Goal: Task Accomplishment & Management: Manage account settings

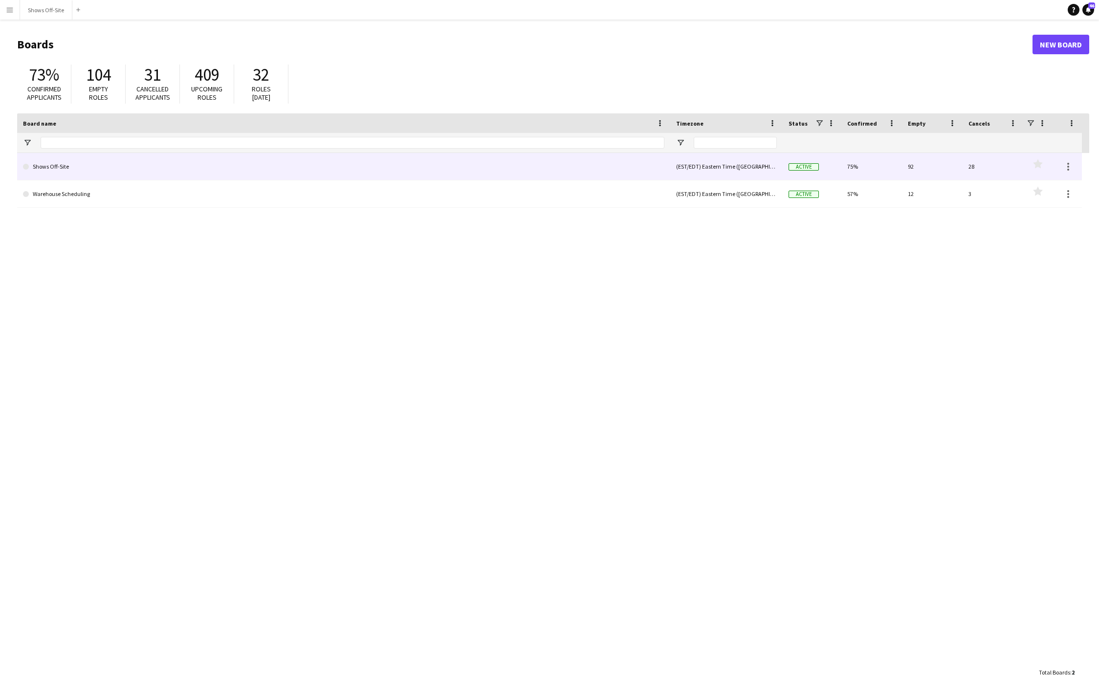
click at [443, 164] on link "Shows Off-Site" at bounding box center [343, 166] width 641 height 27
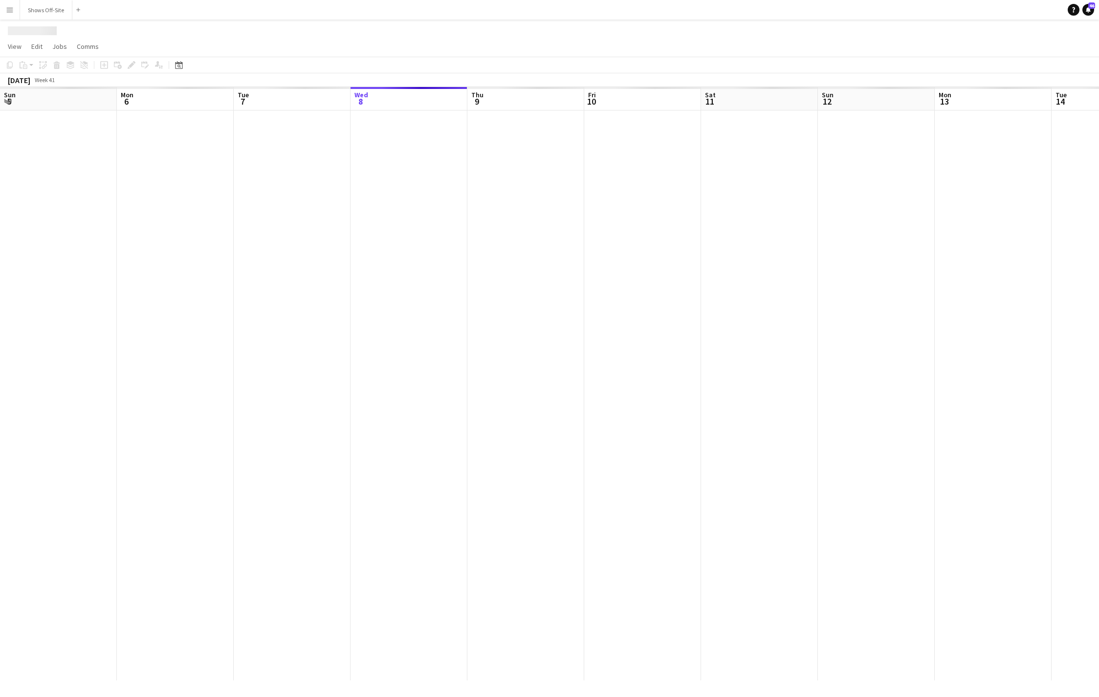
scroll to position [0, 234]
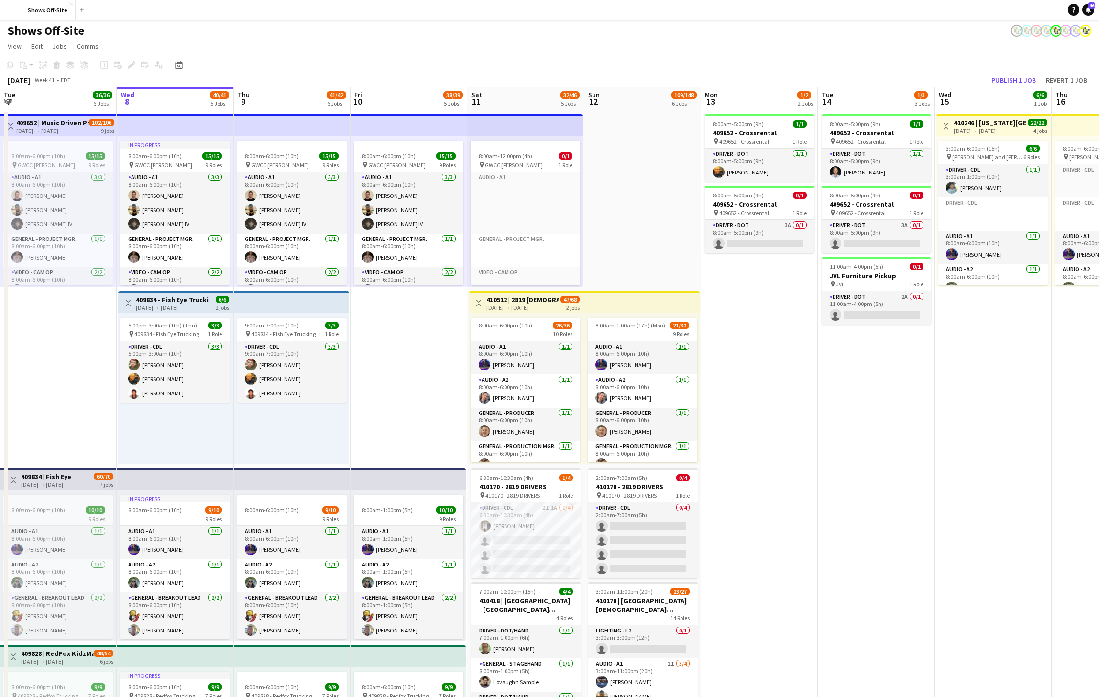
drag, startPoint x: 879, startPoint y: 367, endPoint x: 902, endPoint y: 576, distance: 211.0
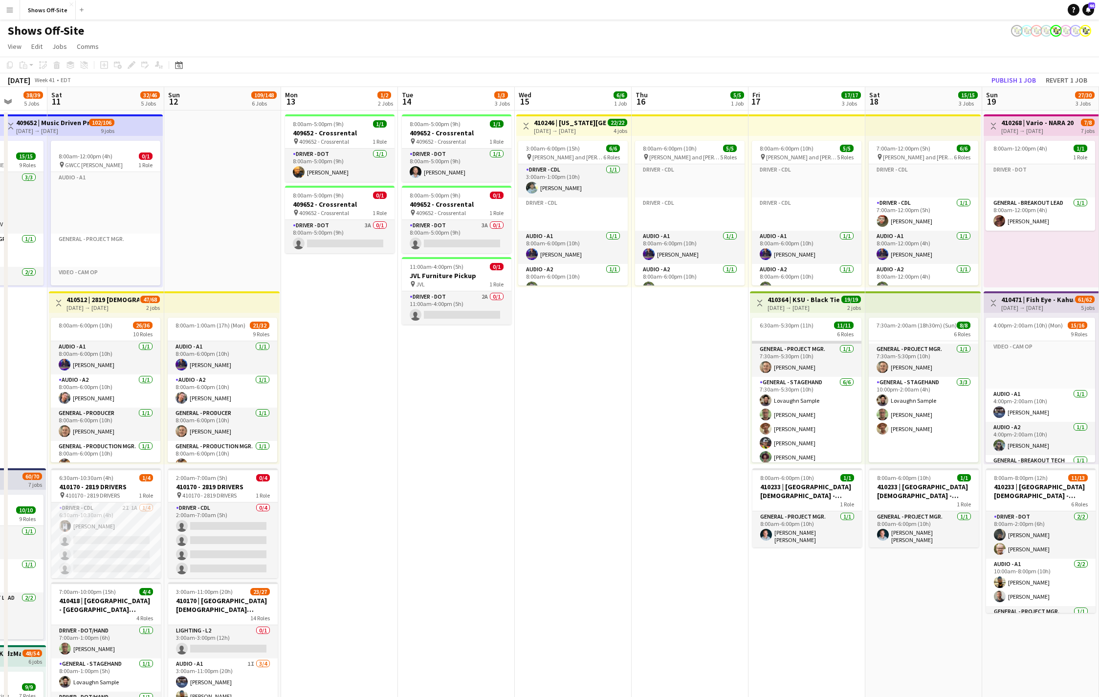
scroll to position [0, 0]
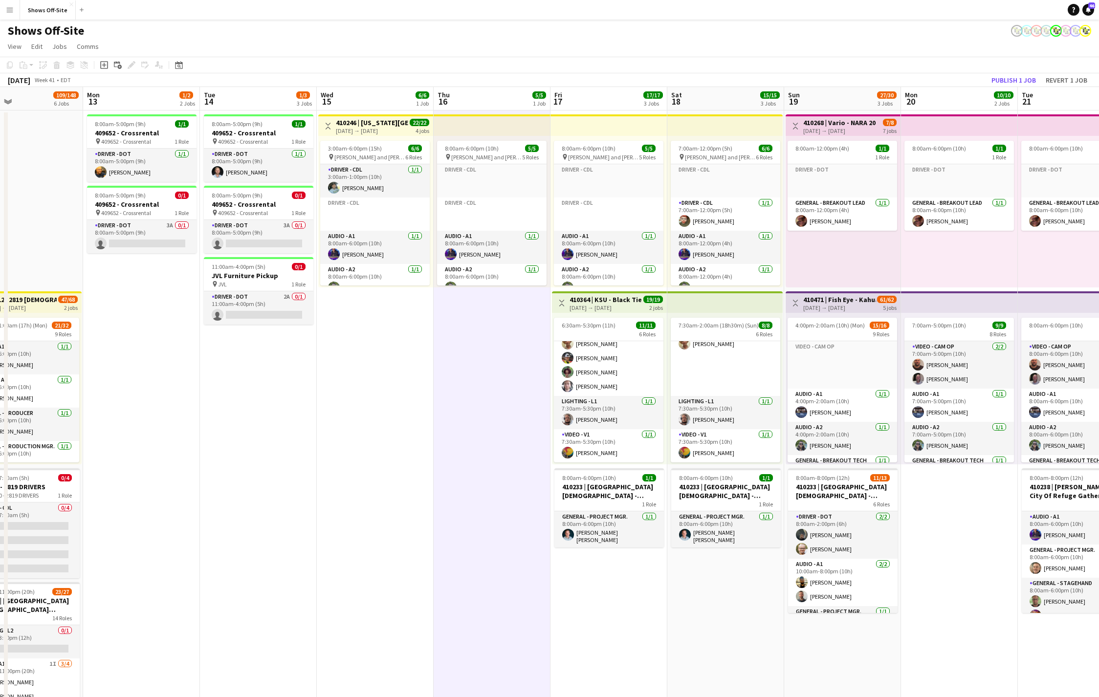
drag, startPoint x: 693, startPoint y: 578, endPoint x: 496, endPoint y: 582, distance: 197.5
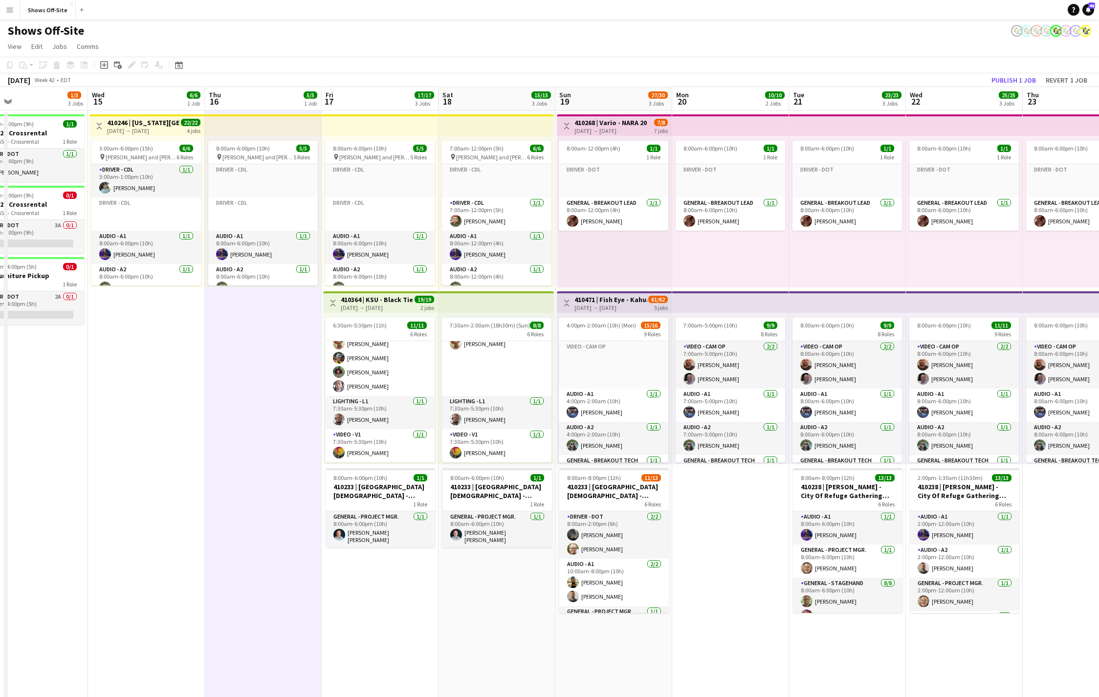
scroll to position [0, 384]
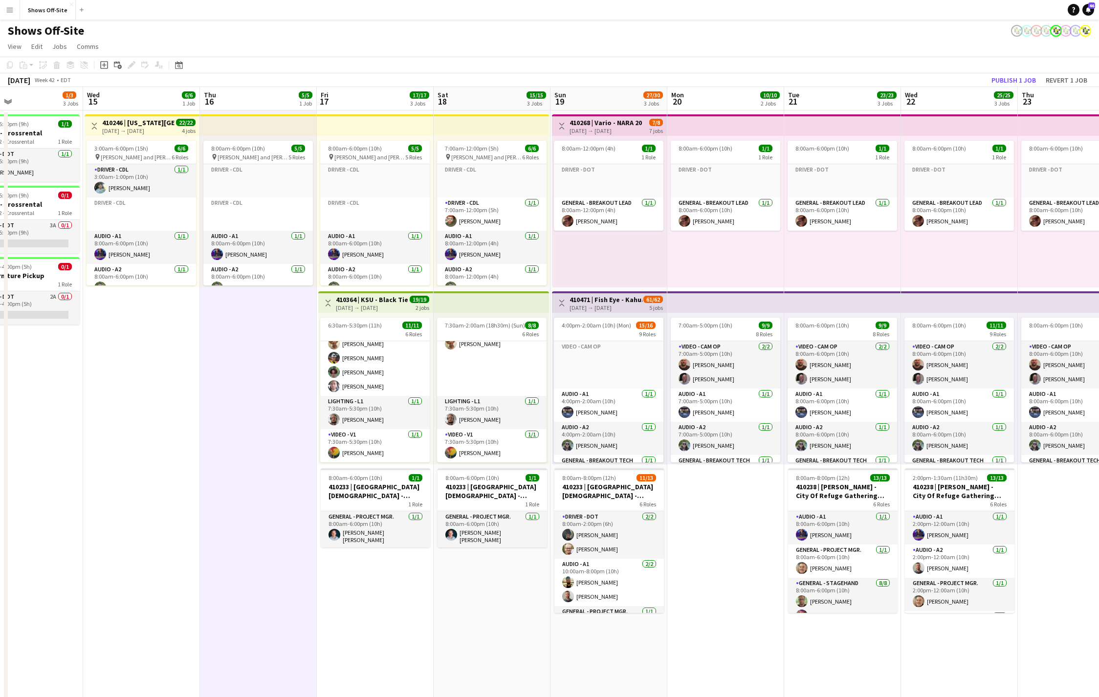
drag, startPoint x: 661, startPoint y: 632, endPoint x: 427, endPoint y: 635, distance: 233.6
click at [614, 424] on app-card-role "Audio - A2 [DATE] 4:00pm-2:00am (10h) [PERSON_NAME]" at bounding box center [608, 438] width 109 height 33
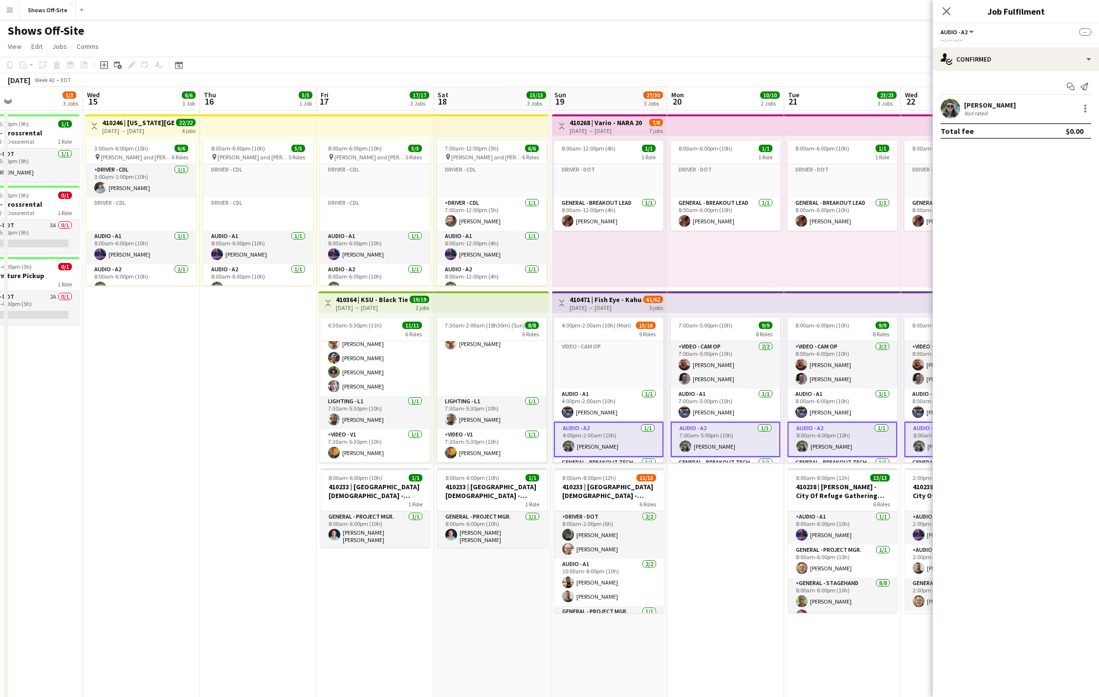
scroll to position [72, 0]
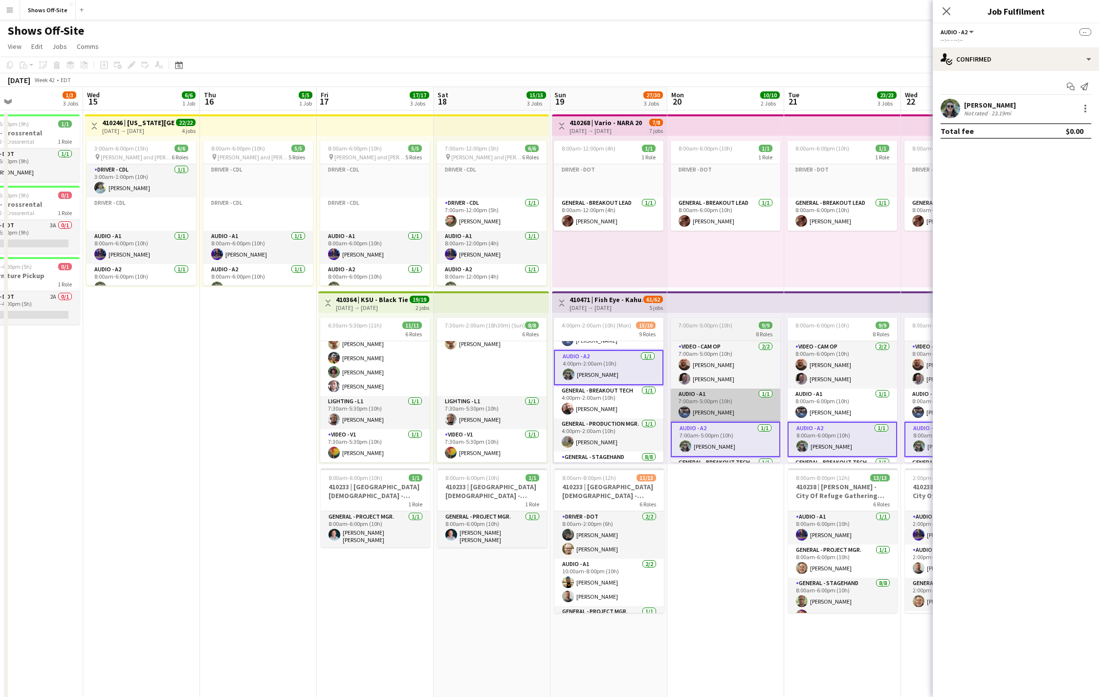
click at [603, 330] on div "9 Roles" at bounding box center [608, 334] width 109 height 8
click at [603, 301] on h3 "410471 | Fish Eye - Kahua Enabling 2025" at bounding box center [605, 299] width 73 height 9
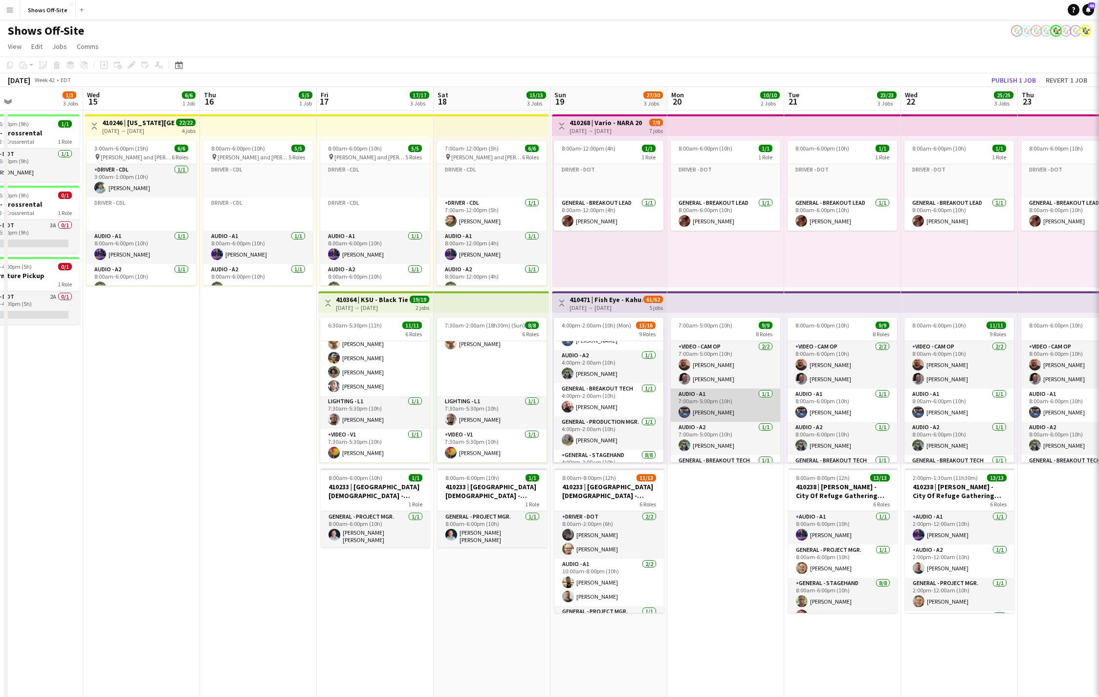
click at [701, 391] on app-card-role "Audio - A1 [DATE] 7:00am-5:00pm (10h) [PERSON_NAME]" at bounding box center [725, 405] width 109 height 33
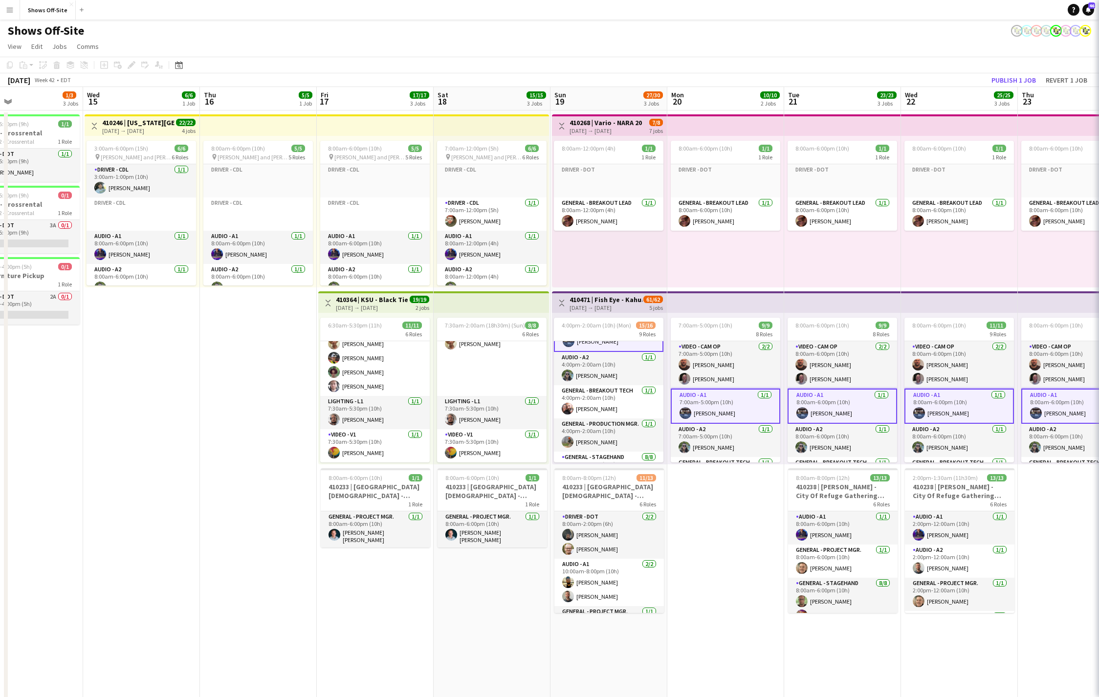
scroll to position [73, 0]
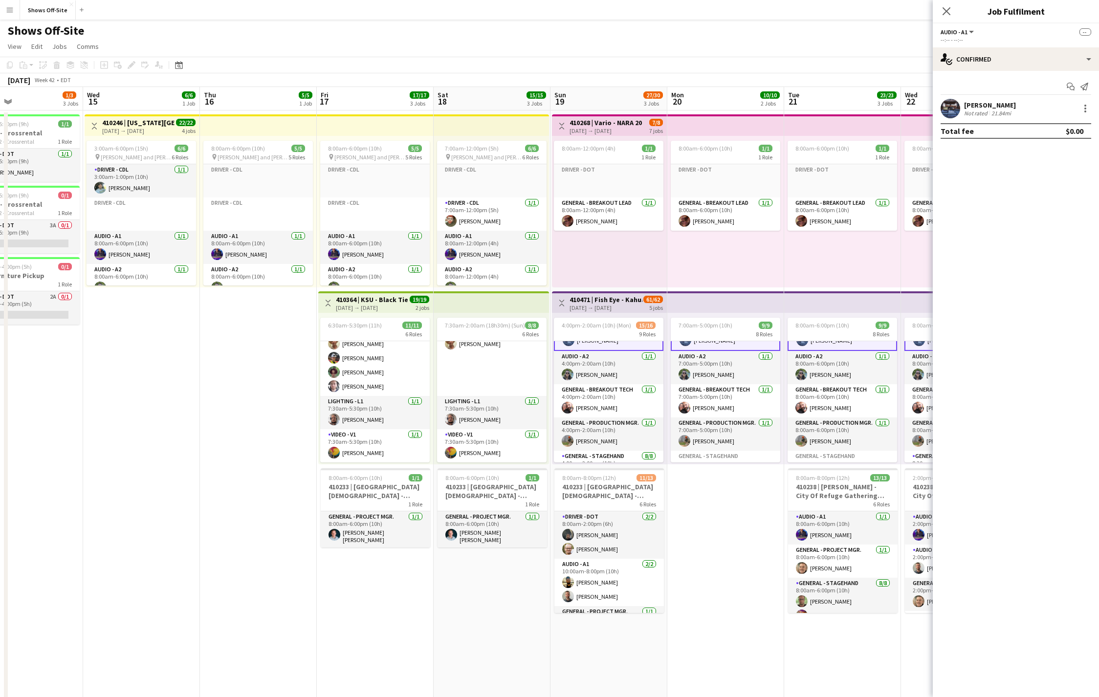
click at [620, 304] on div "[DATE] → [DATE]" at bounding box center [605, 307] width 73 height 7
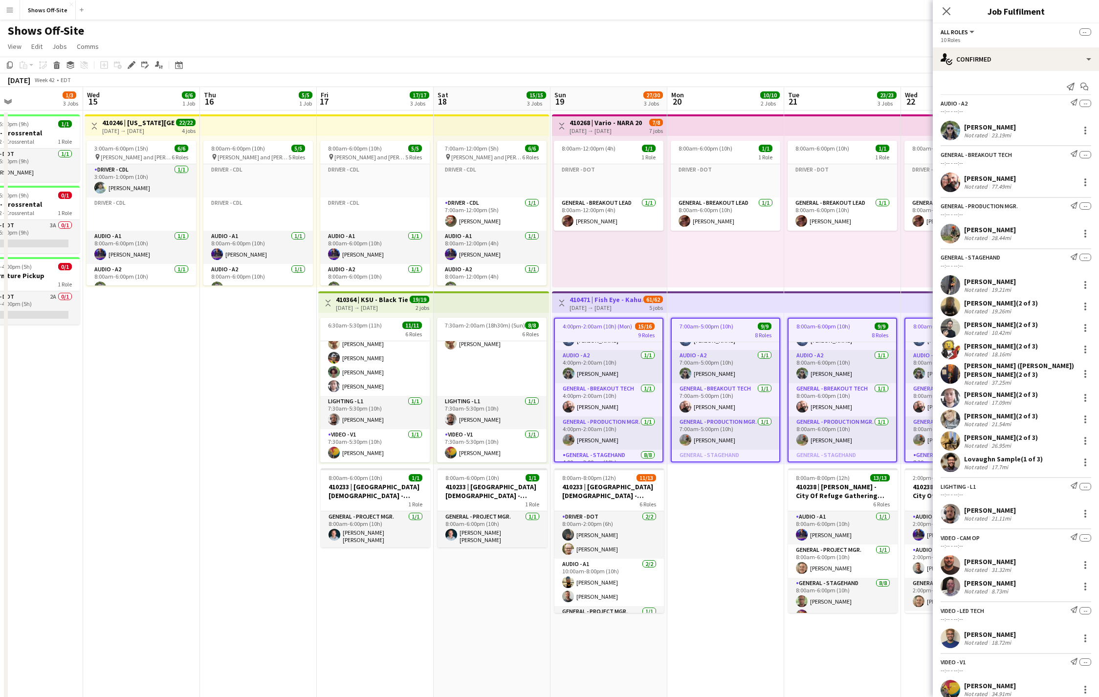
scroll to position [72, 0]
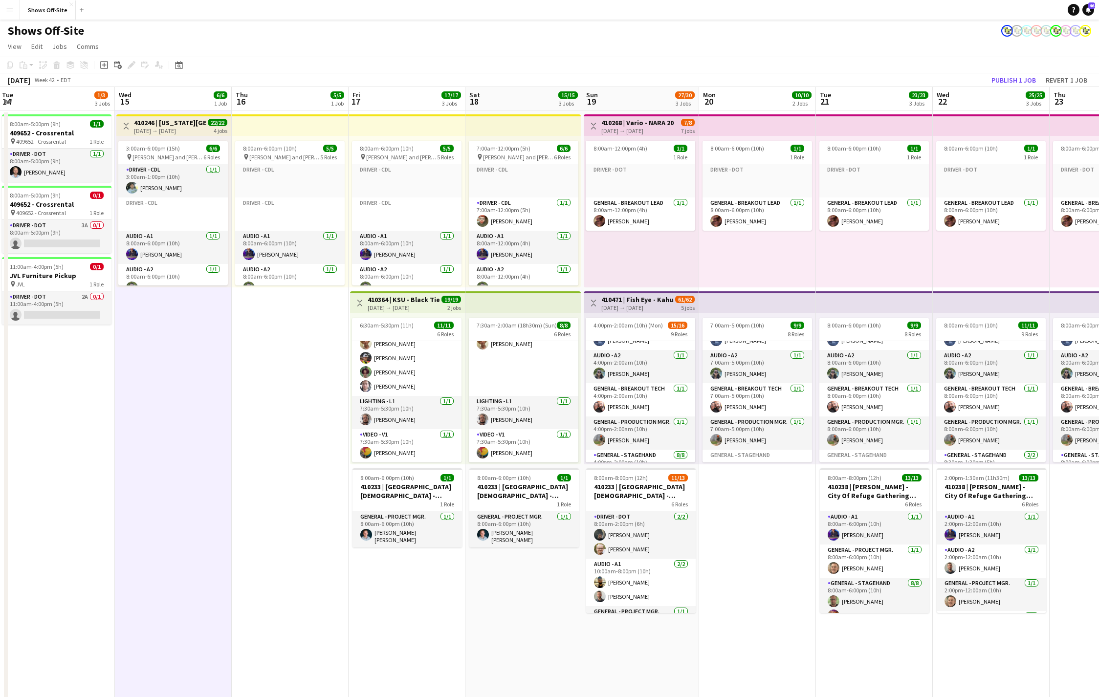
scroll to position [0, 353]
drag, startPoint x: 782, startPoint y: 652, endPoint x: 697, endPoint y: 653, distance: 85.0
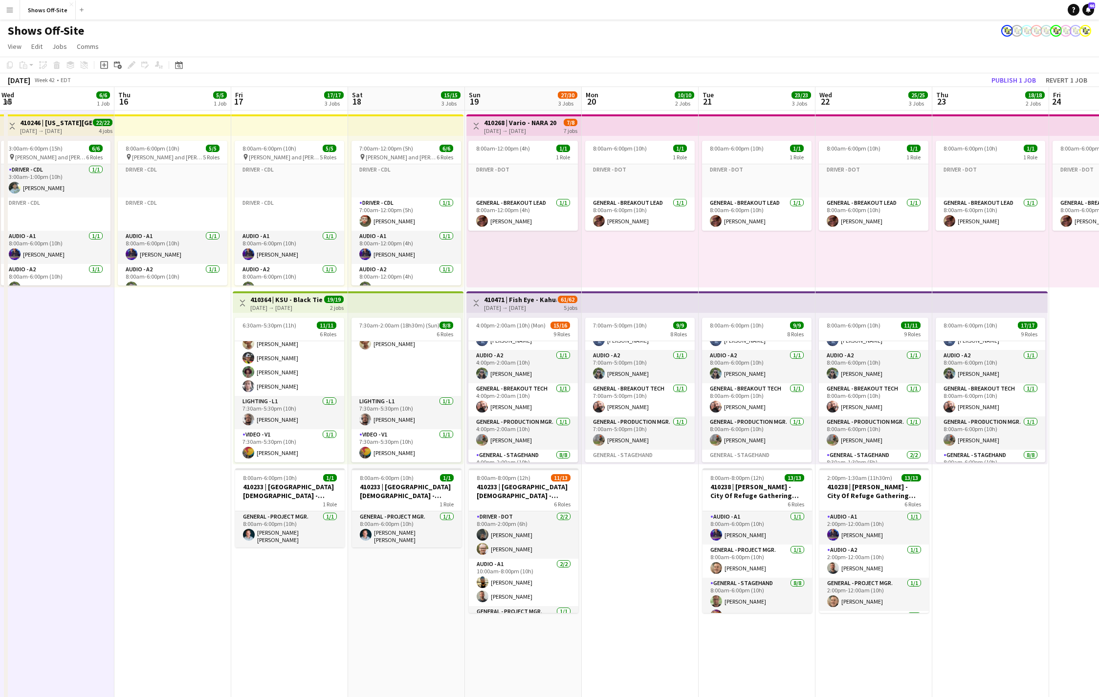
drag, startPoint x: 762, startPoint y: 659, endPoint x: 739, endPoint y: 567, distance: 94.2
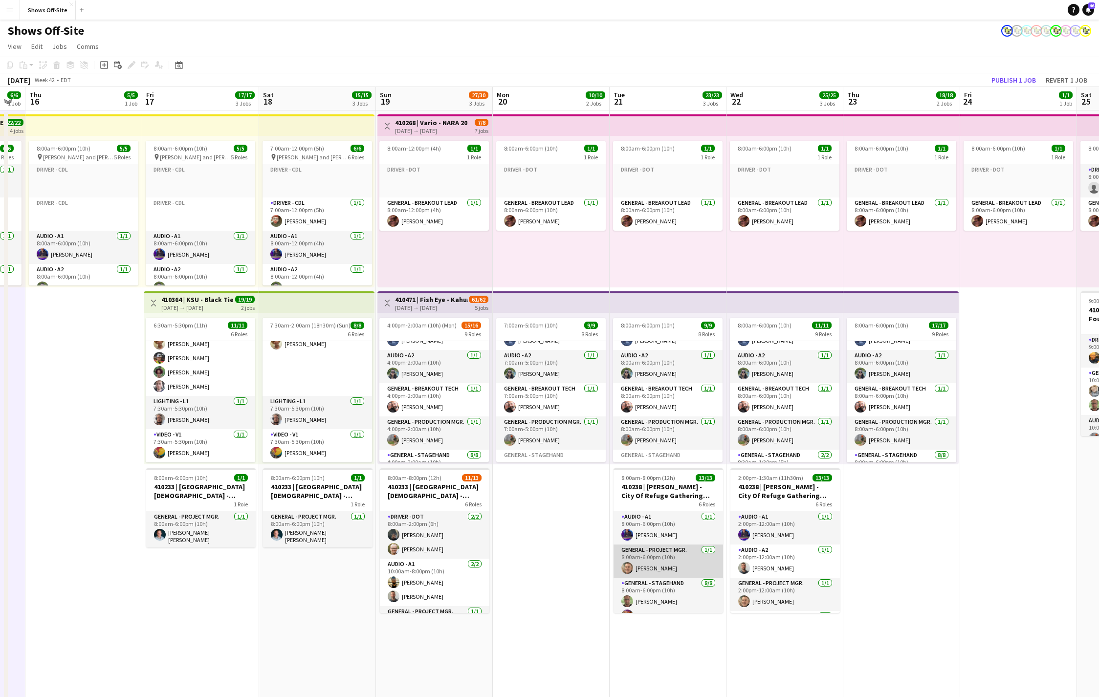
click at [685, 564] on app-card-role "General - Project Mgr. [DATE] 8:00am-6:00pm (10h) [PERSON_NAME]" at bounding box center [667, 560] width 109 height 33
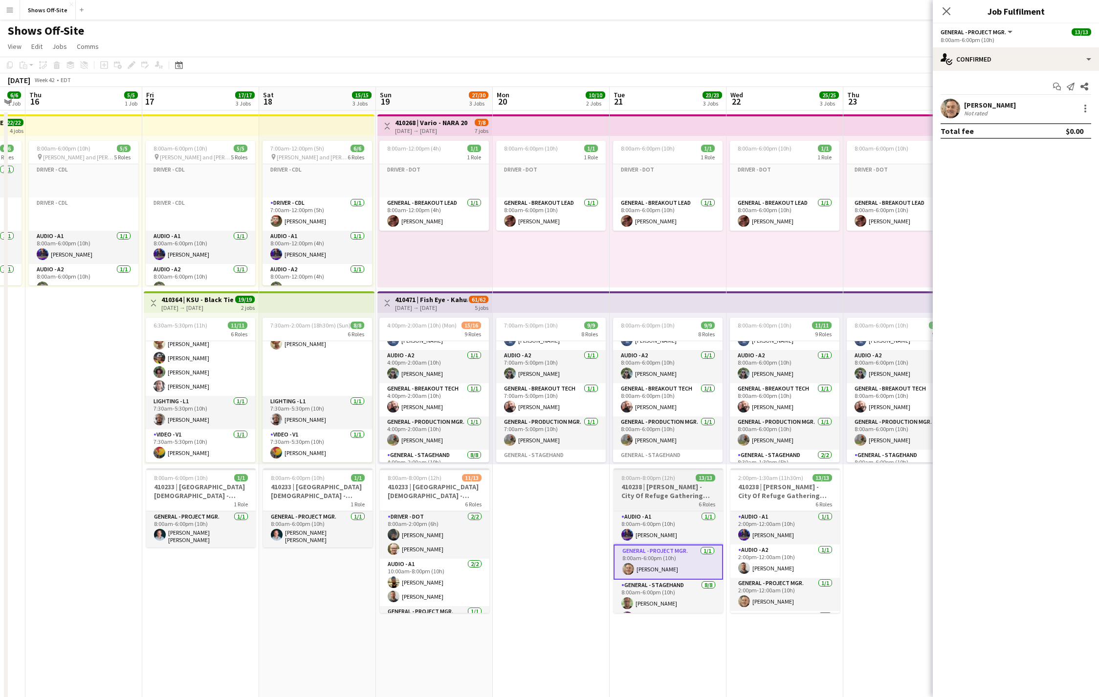
click at [677, 492] on h3 "410238 | [PERSON_NAME] - City Of Refuge Gathering 2025" at bounding box center [667, 491] width 109 height 18
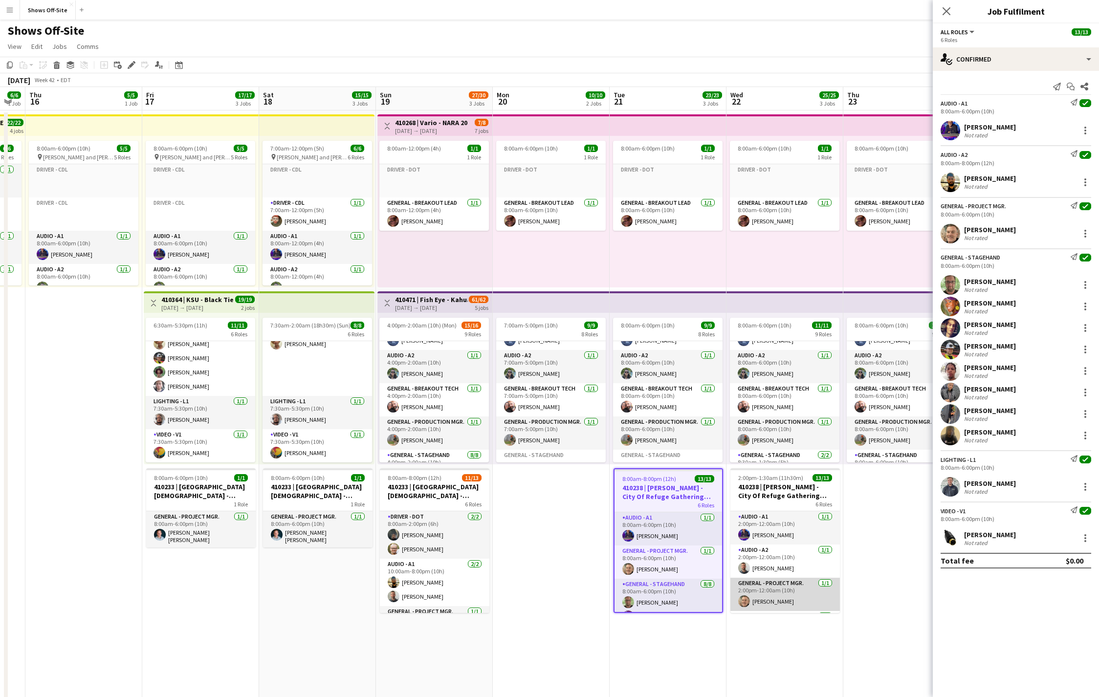
click at [773, 582] on app-card-role "General - Project Mgr. [DATE] 2:00pm-12:00am (10h) [PERSON_NAME]" at bounding box center [784, 594] width 109 height 33
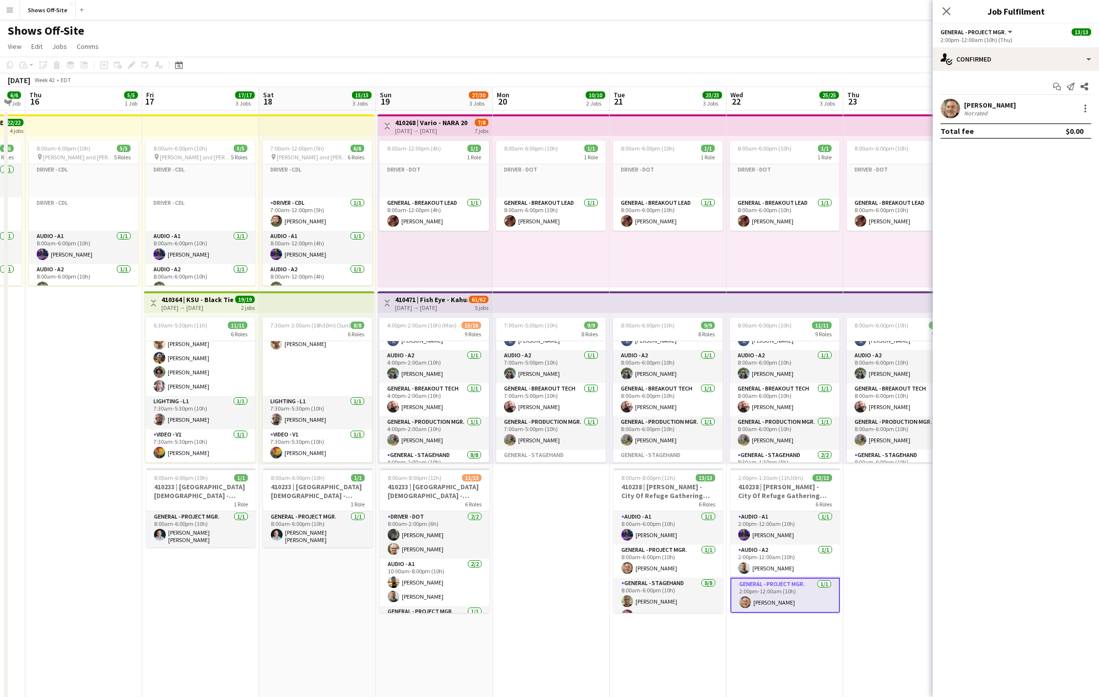
click at [778, 489] on h3 "410238 | [PERSON_NAME] - City Of Refuge Gathering 2025" at bounding box center [784, 491] width 109 height 18
